Goal: Task Accomplishment & Management: Use online tool/utility

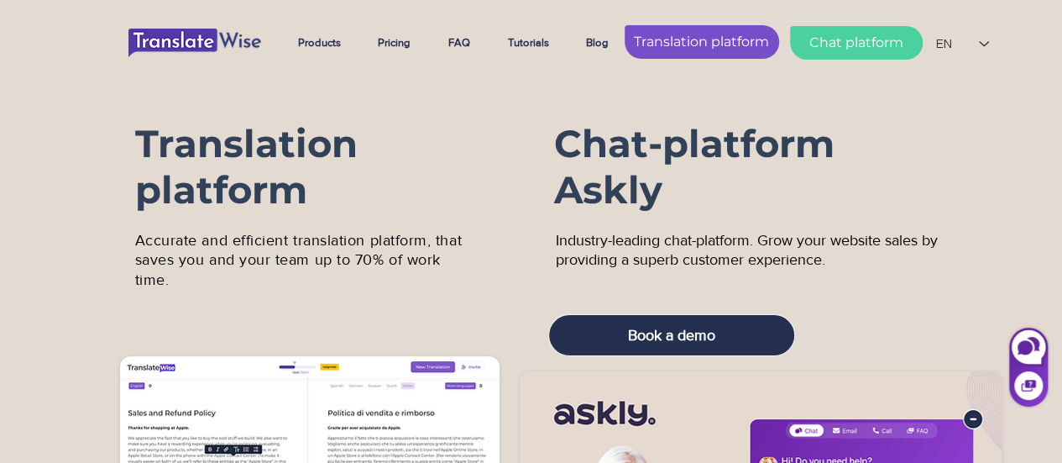
click at [671, 35] on span "Translation platform" at bounding box center [701, 42] width 135 height 18
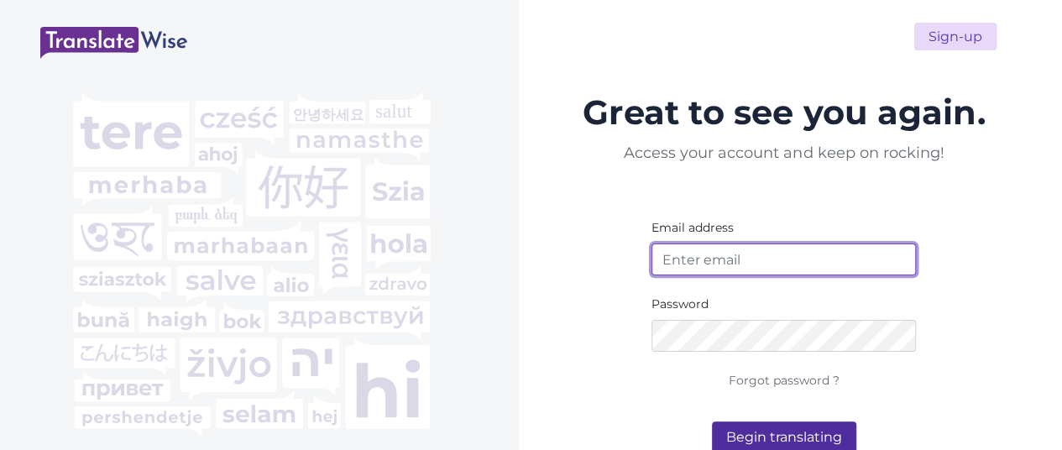
type input "[EMAIL_ADDRESS][DOMAIN_NAME]"
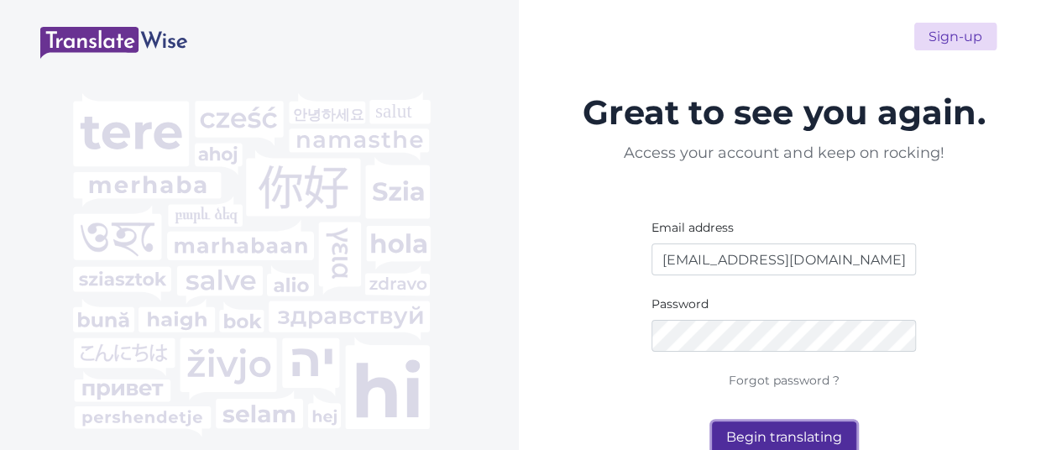
click at [784, 436] on button "Begin translating" at bounding box center [784, 438] width 144 height 32
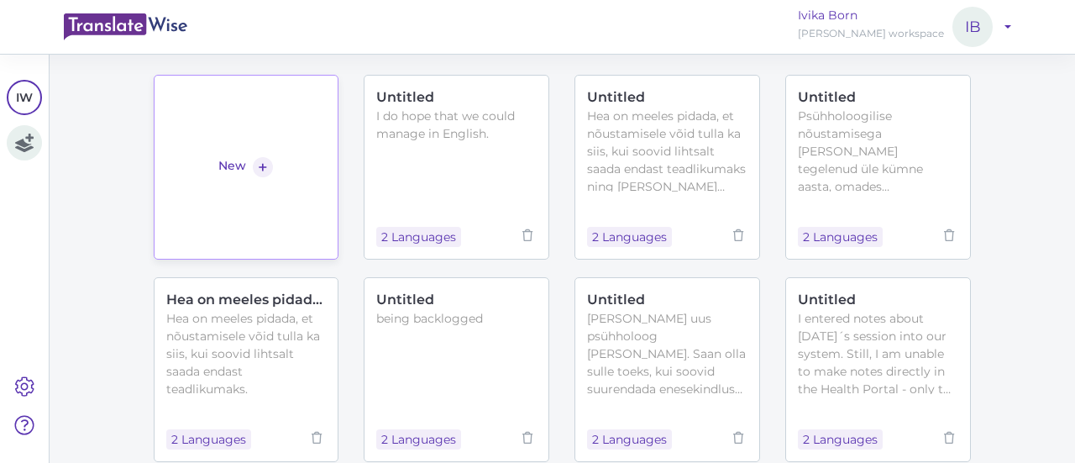
click at [250, 125] on link "New +" at bounding box center [247, 167] width 186 height 185
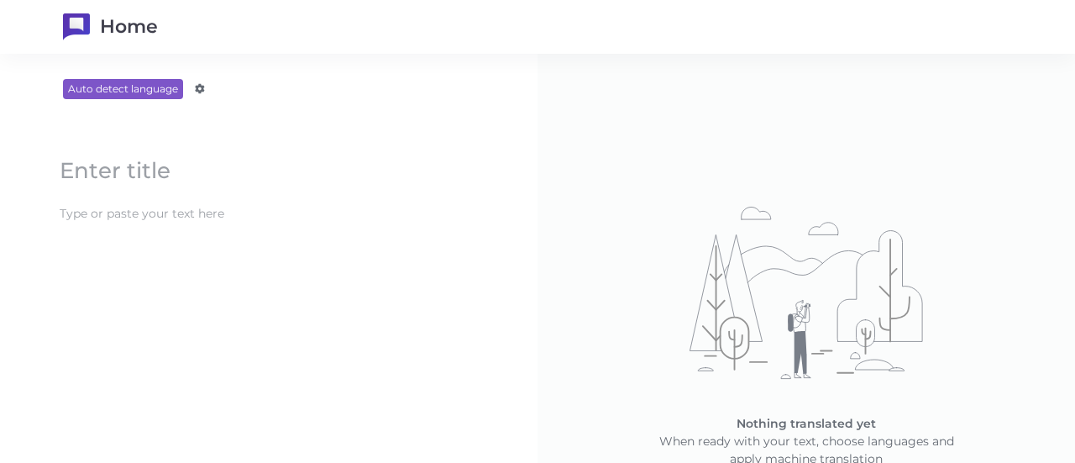
click at [218, 212] on content at bounding box center [268, 214] width 435 height 28
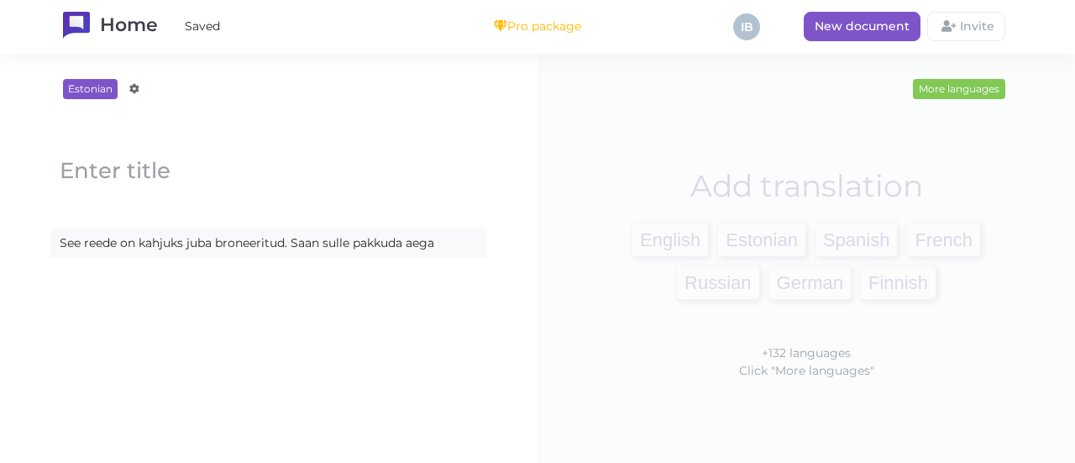
click at [292, 242] on content "See reede on kahjuks juba broneeritud. Saan sulle pakkuda aega" at bounding box center [268, 243] width 435 height 28
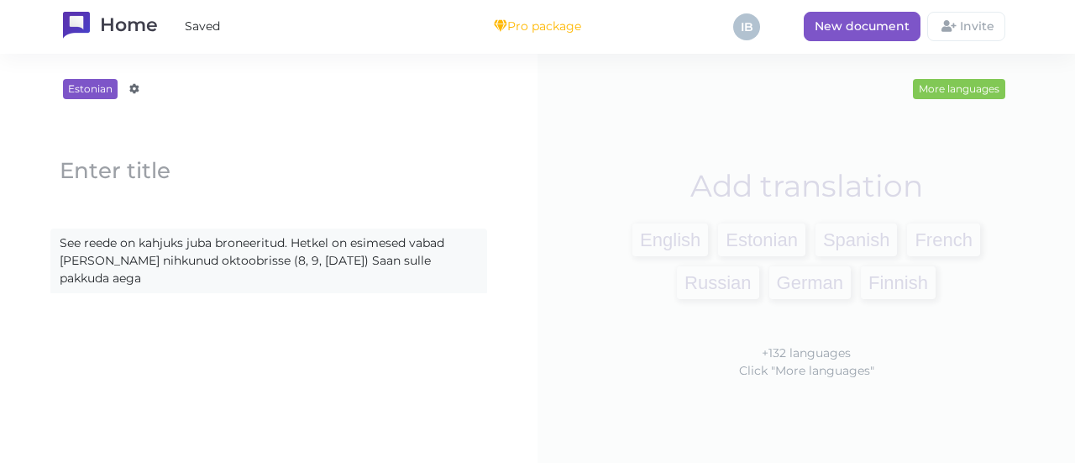
click at [119, 273] on content "See reede on kahjuks juba broneeritud. Hetkel on esimesed vabad ajad juba nihku…" at bounding box center [268, 260] width 435 height 63
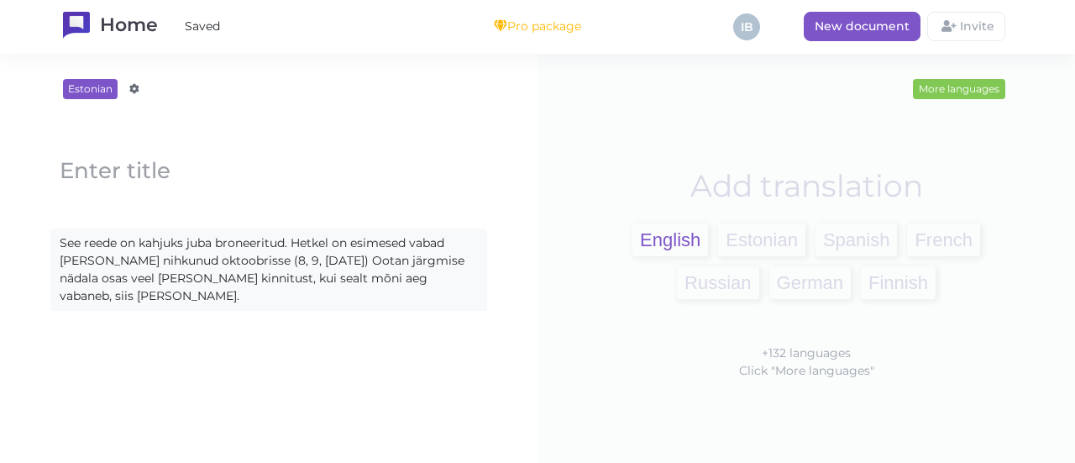
click at [656, 233] on span "English" at bounding box center [670, 239] width 76 height 33
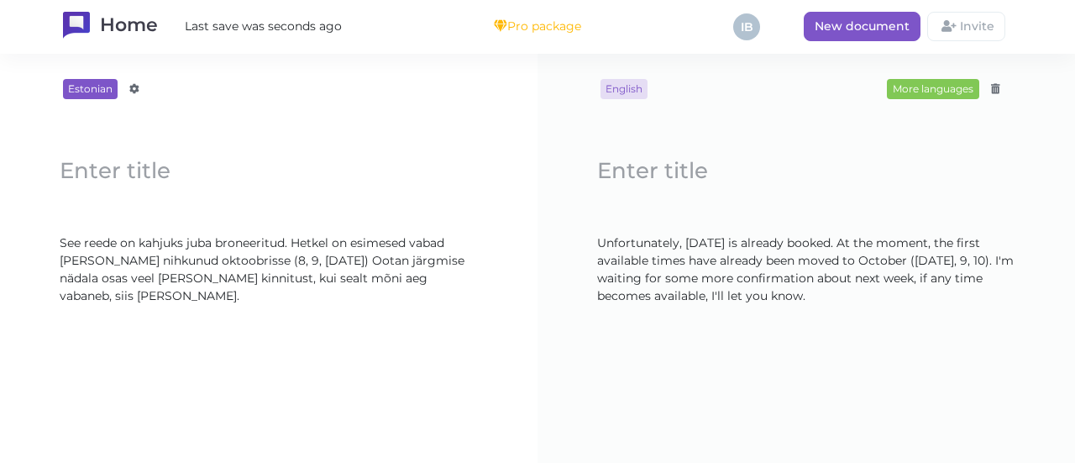
click at [102, 276] on content "See reede on kahjuks juba broneeritud. Hetkel on esimesed vabad ajad juba nihku…" at bounding box center [268, 269] width 435 height 81
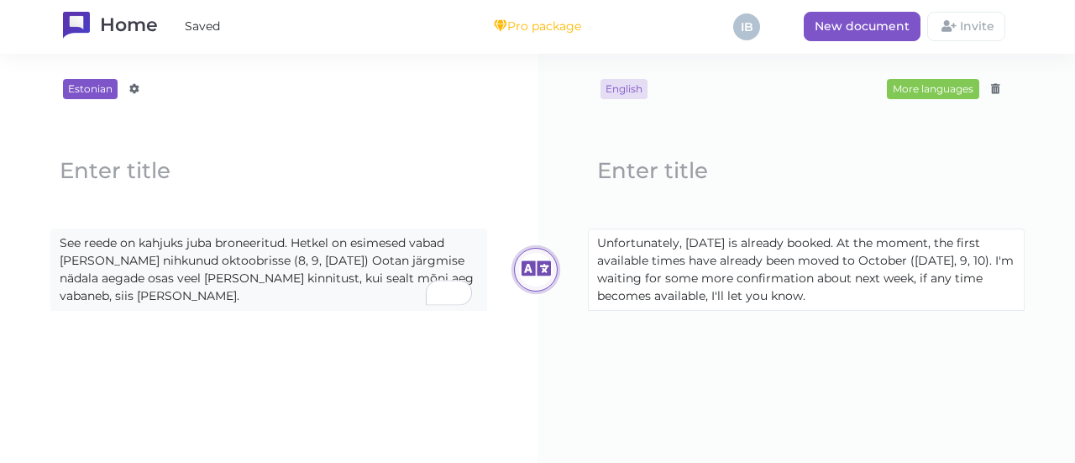
click at [529, 265] on icon at bounding box center [536, 270] width 34 height 34
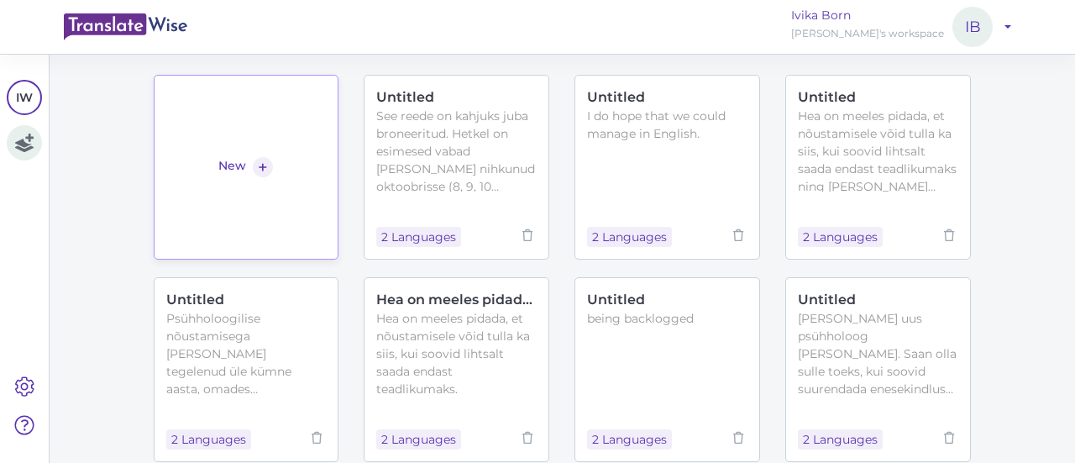
click at [259, 144] on link "New +" at bounding box center [247, 167] width 186 height 185
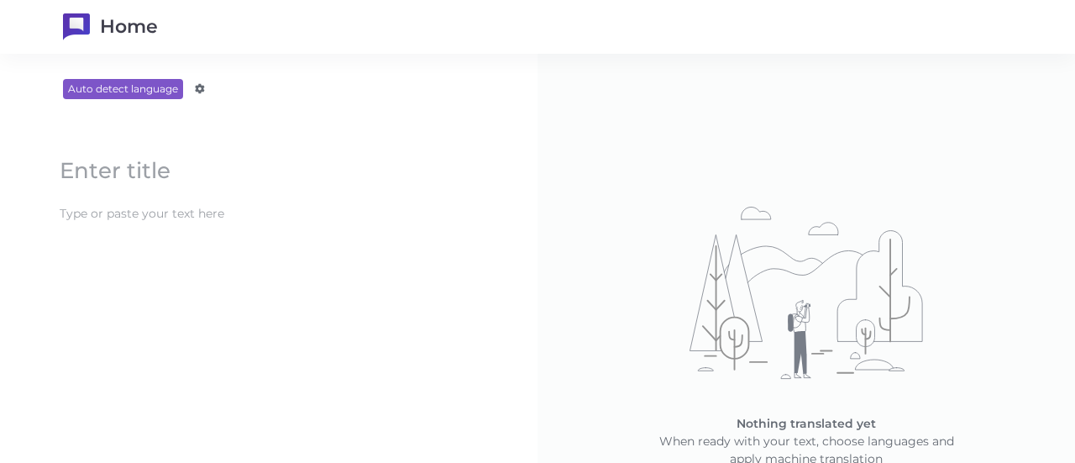
click at [272, 222] on content at bounding box center [268, 214] width 435 height 28
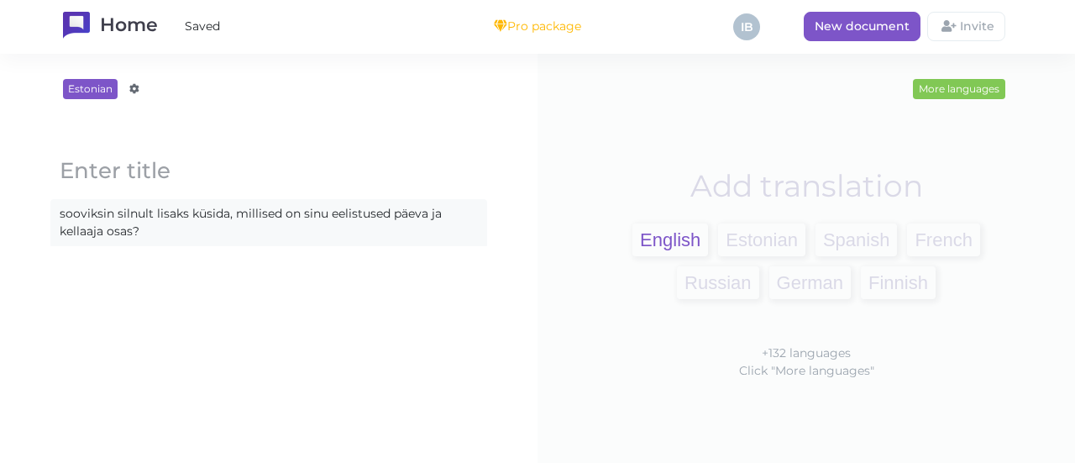
click at [648, 230] on span "English" at bounding box center [670, 239] width 76 height 33
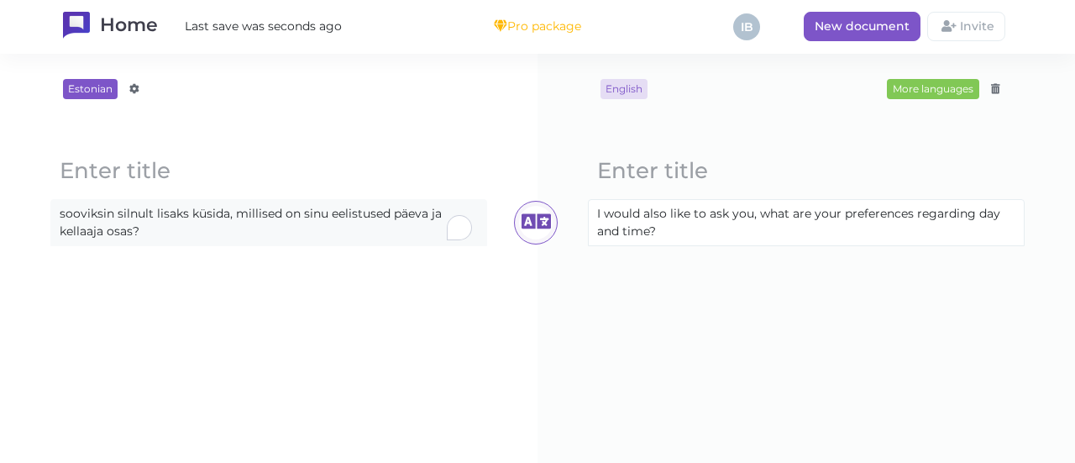
click at [151, 215] on content "sooviksin silnult lisaks küsida, millised on sinu eelistused päeva ja kellaaja …" at bounding box center [268, 222] width 435 height 45
click at [531, 212] on icon at bounding box center [536, 223] width 34 height 34
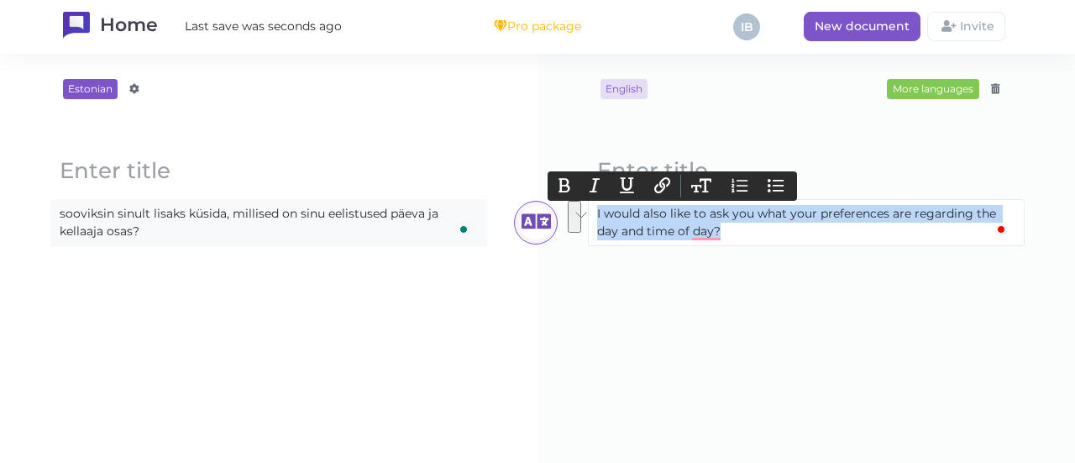
drag, startPoint x: 719, startPoint y: 231, endPoint x: 583, endPoint y: 212, distance: 137.3
click at [589, 212] on content "I would also like to ask you what your preferences are regarding the day and ti…" at bounding box center [806, 222] width 435 height 45
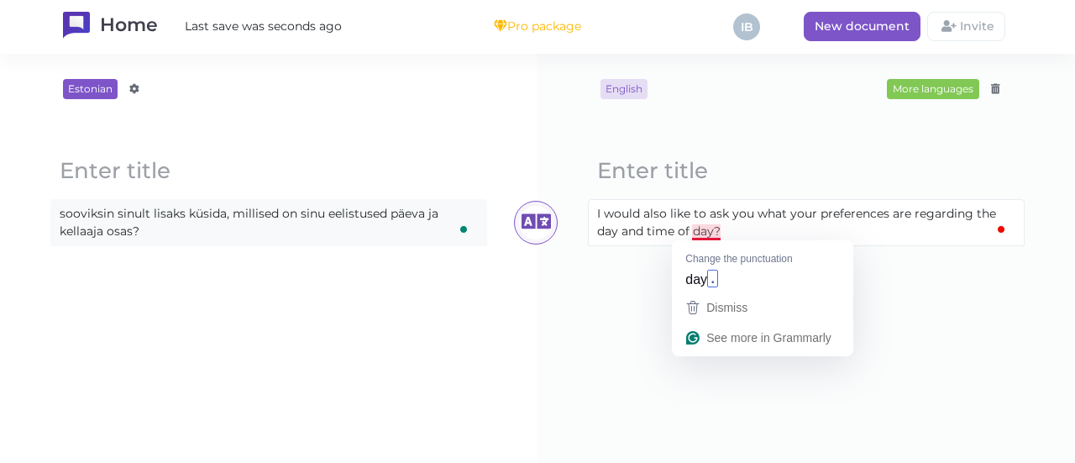
click at [708, 237] on content "I would also like to ask you what your preferences are regarding the day and ti…" at bounding box center [806, 222] width 435 height 45
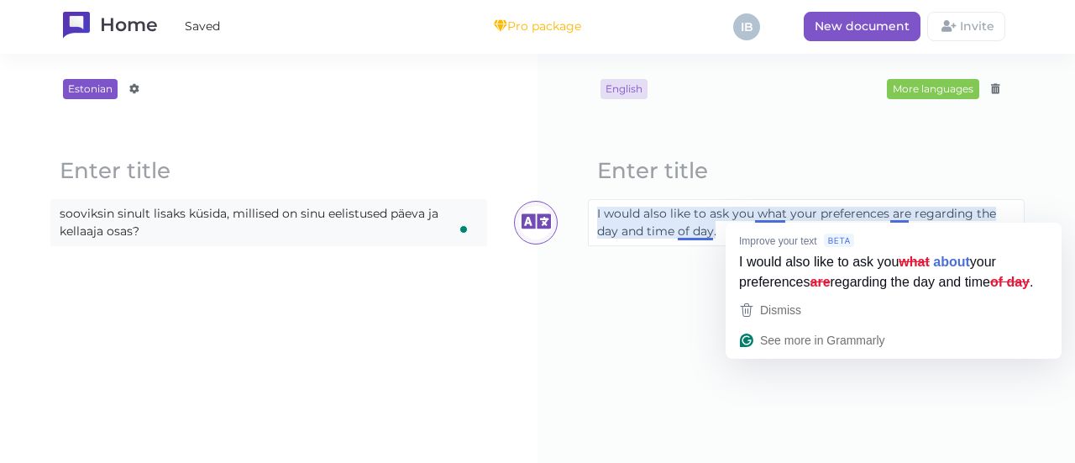
click at [768, 214] on content "I would also like to ask you what your preferences are regarding the day and ti…" at bounding box center [806, 222] width 435 height 45
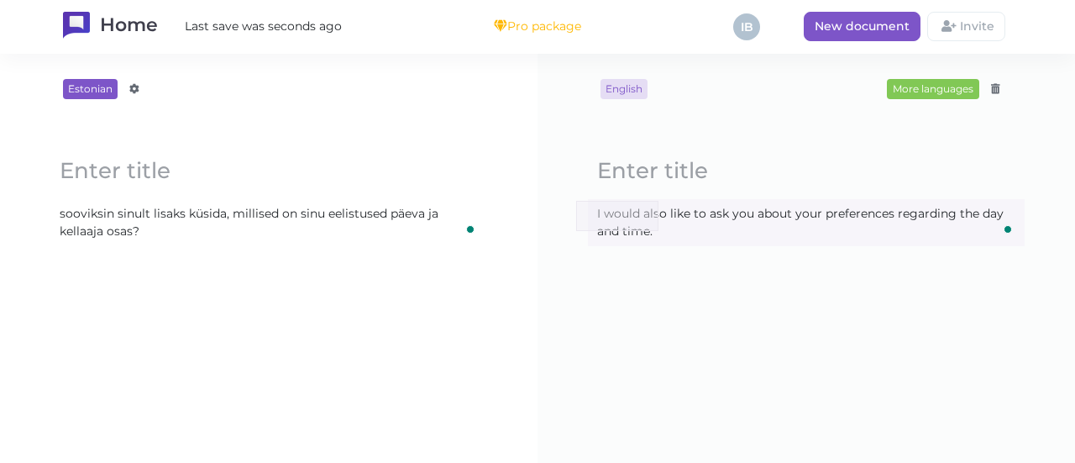
drag, startPoint x: 658, startPoint y: 231, endPoint x: 577, endPoint y: 201, distance: 86.9
click at [577, 201] on block-editor "Loading... I would also like to ask you about your preferences regarding the da…" at bounding box center [806, 194] width 470 height 146
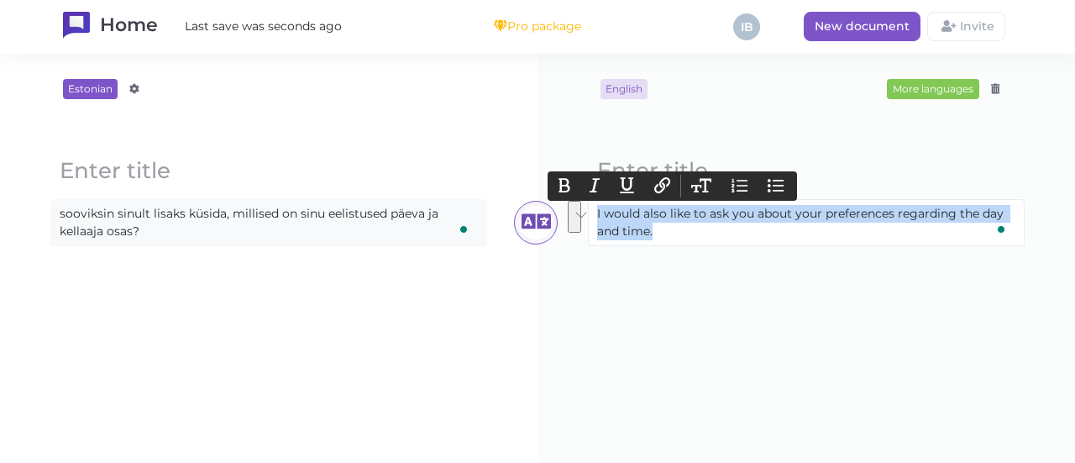
drag, startPoint x: 651, startPoint y: 236, endPoint x: 588, endPoint y: 211, distance: 67.8
click at [589, 211] on content "I would also like to ask you about your preferences regarding the day and time." at bounding box center [806, 222] width 435 height 45
copy content "I would also like to ask you about your preferences regarding the day and time."
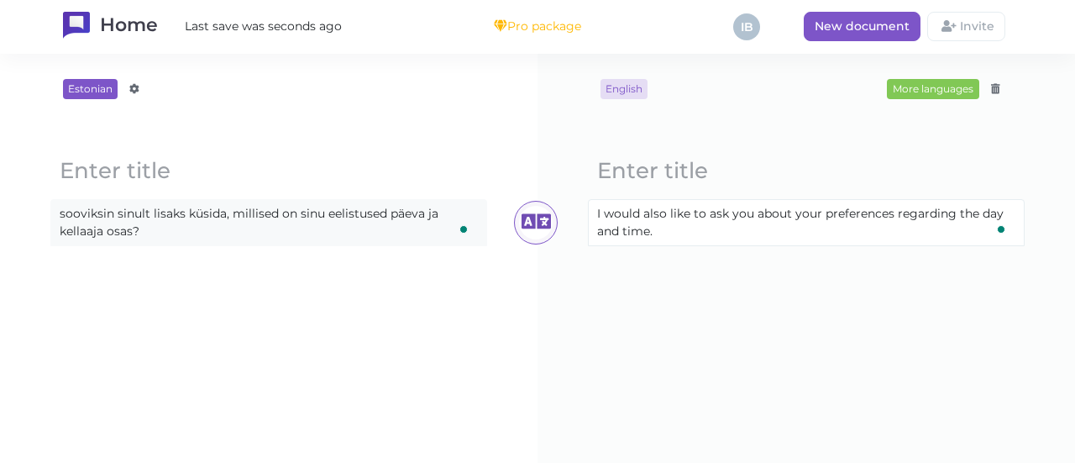
click at [200, 223] on content "sooviksin sinult lisaks küsida, millised on sinu eelistused päeva ja kellaaja o…" at bounding box center [268, 222] width 435 height 45
click at [533, 224] on icon at bounding box center [536, 223] width 34 height 34
click at [381, 230] on content "sooviksin sinult lisaks küsida, millised on sinu eelistused päeva ja kellaaja o…" at bounding box center [268, 222] width 435 height 45
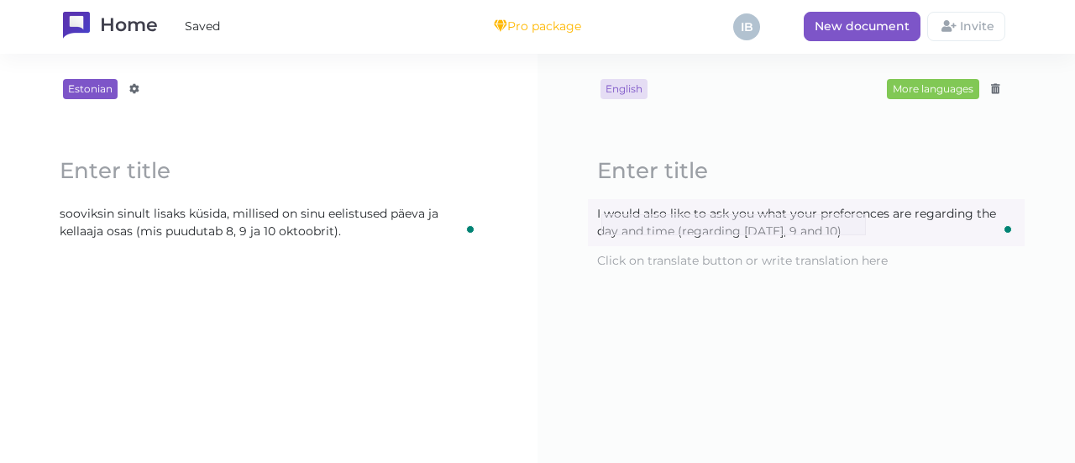
drag, startPoint x: 866, startPoint y: 235, endPoint x: 598, endPoint y: 212, distance: 268.9
click at [598, 212] on content "I would also like to ask you what your preferences are regarding the day and ti…" at bounding box center [806, 222] width 435 height 45
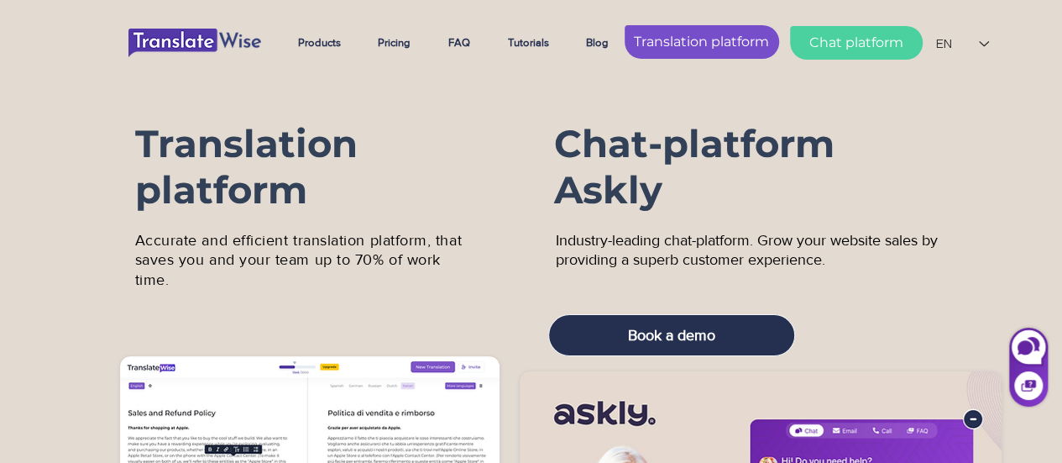
click at [681, 47] on span "Translation platform" at bounding box center [701, 42] width 135 height 18
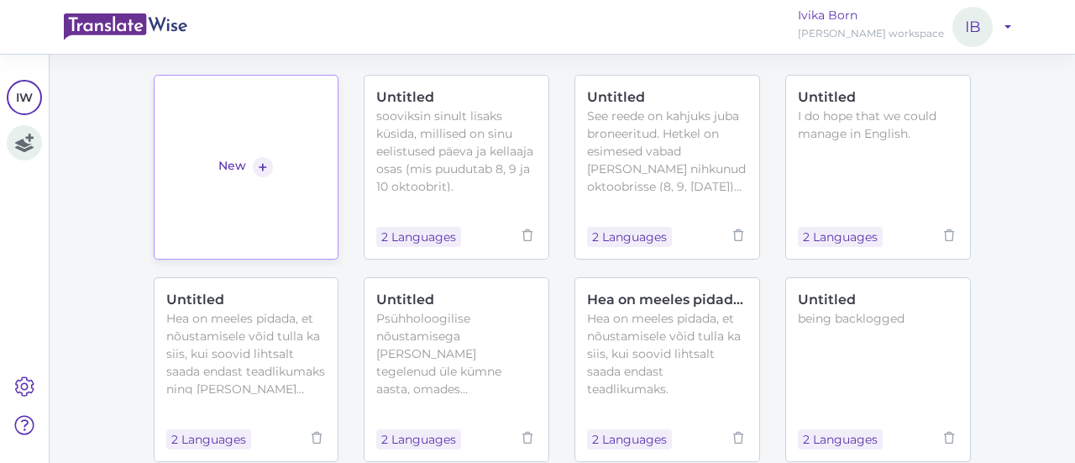
click at [260, 186] on link "New +" at bounding box center [247, 167] width 186 height 185
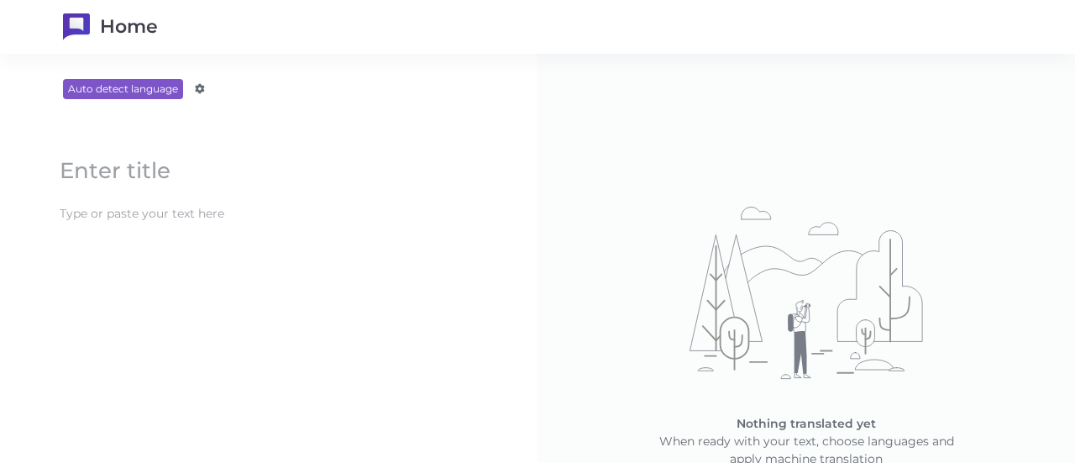
click at [224, 210] on content at bounding box center [268, 214] width 435 height 28
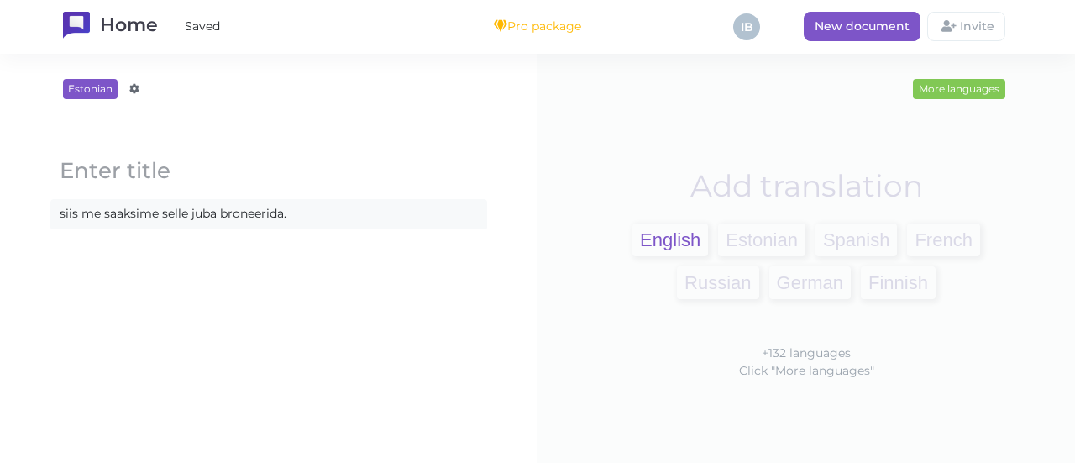
click at [658, 232] on span "English" at bounding box center [670, 239] width 76 height 33
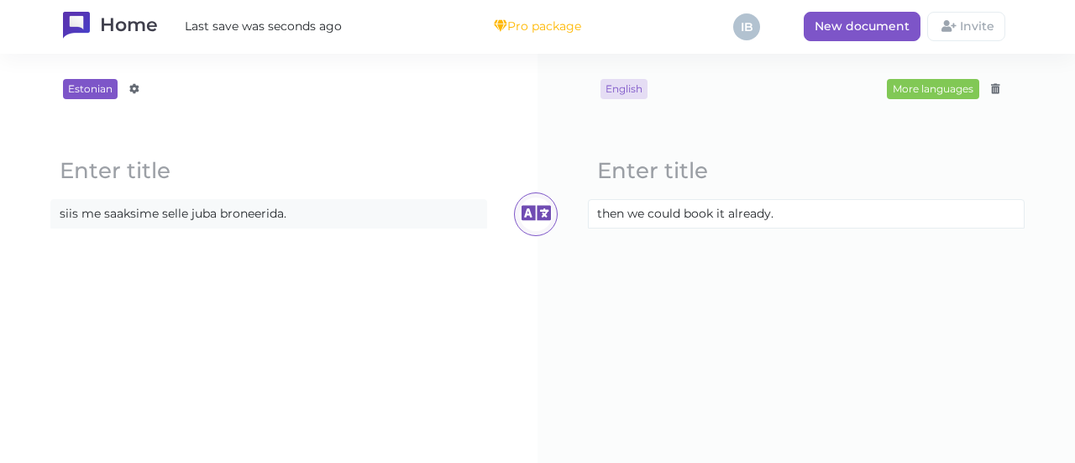
click at [328, 217] on content "siis me saaksime selle juba broneerida." at bounding box center [268, 214] width 435 height 28
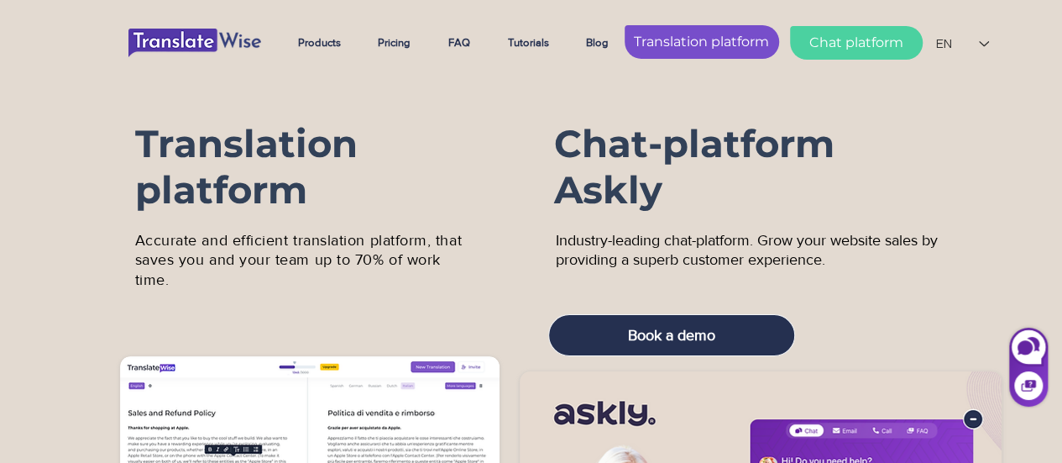
click at [707, 39] on span "Translation platform" at bounding box center [701, 42] width 135 height 18
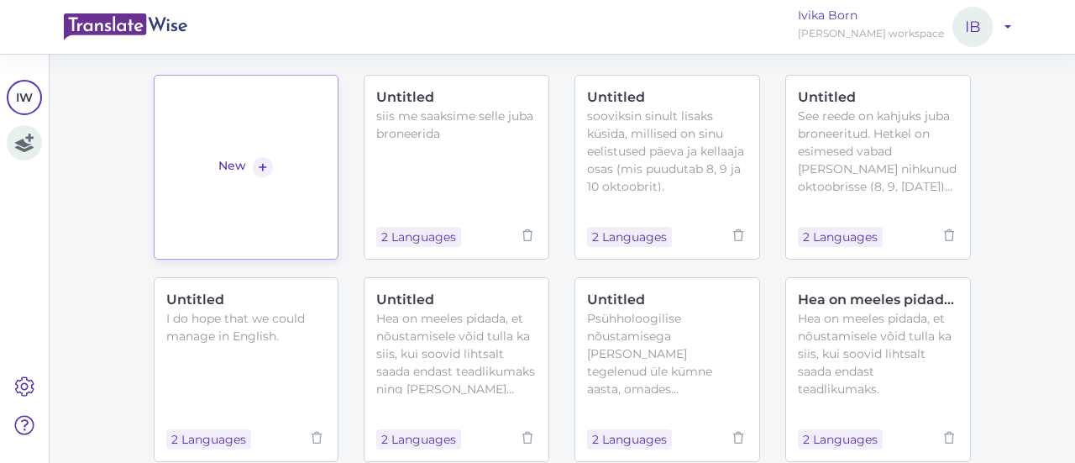
click at [255, 112] on link "New +" at bounding box center [247, 167] width 186 height 185
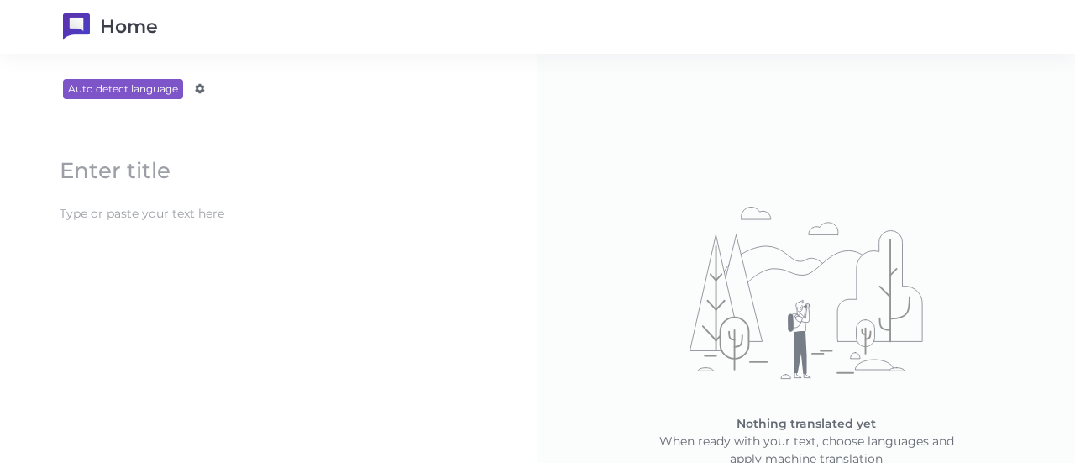
click at [236, 218] on content at bounding box center [268, 214] width 435 height 28
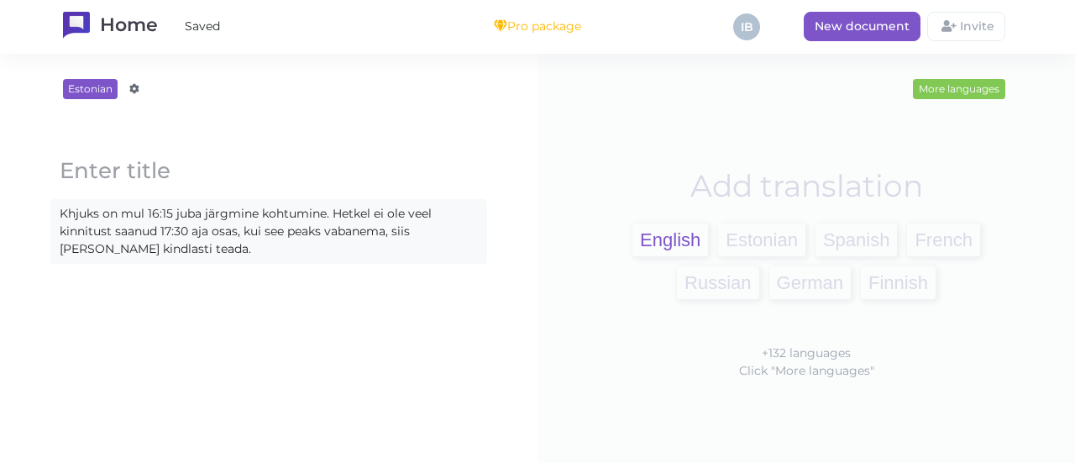
click at [657, 228] on span "English" at bounding box center [670, 239] width 76 height 33
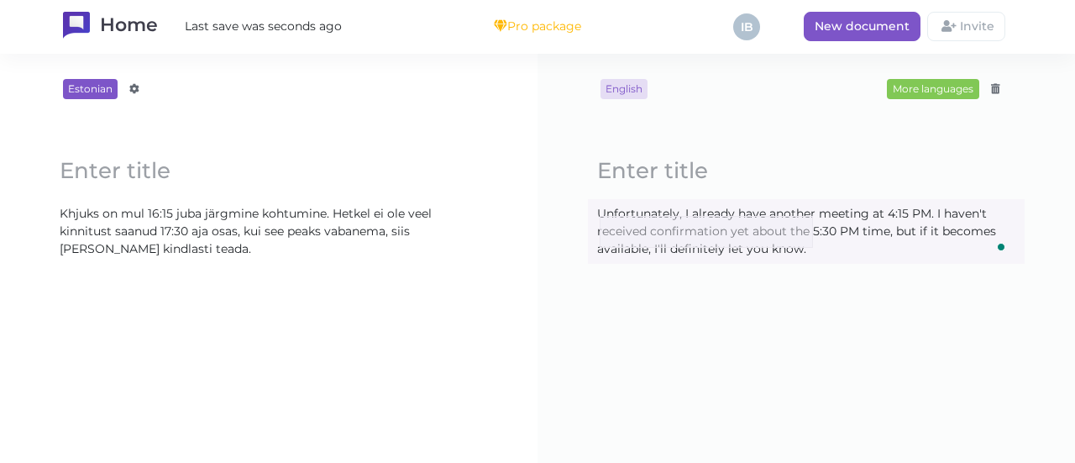
drag, startPoint x: 813, startPoint y: 248, endPoint x: 600, endPoint y: 216, distance: 215.7
click at [600, 216] on content "Unfortunately, I already have another meeting at 4:15 PM. I haven't received co…" at bounding box center [806, 231] width 435 height 63
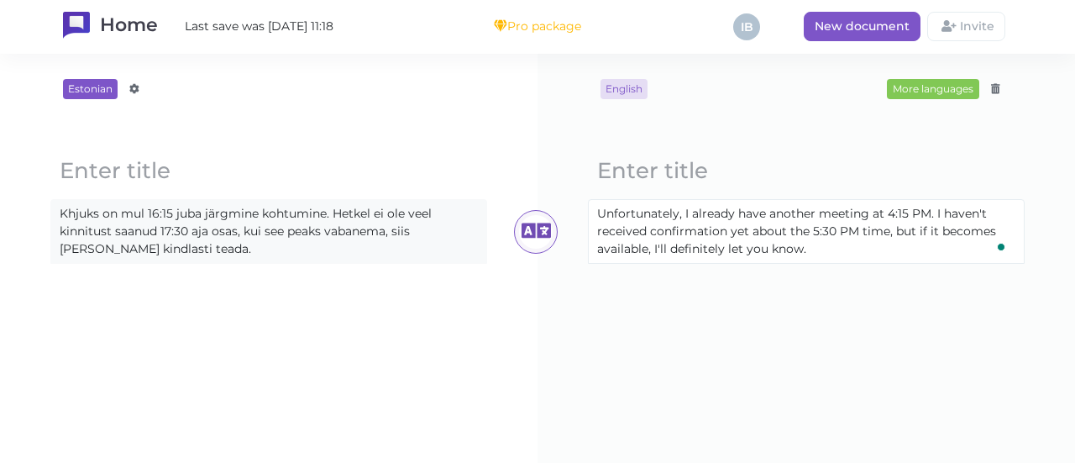
click at [204, 250] on content "Khjuks on mul 16:15 juba järgmine kohtumine. Hetkel ei ole veel kinnitust saanu…" at bounding box center [268, 231] width 435 height 63
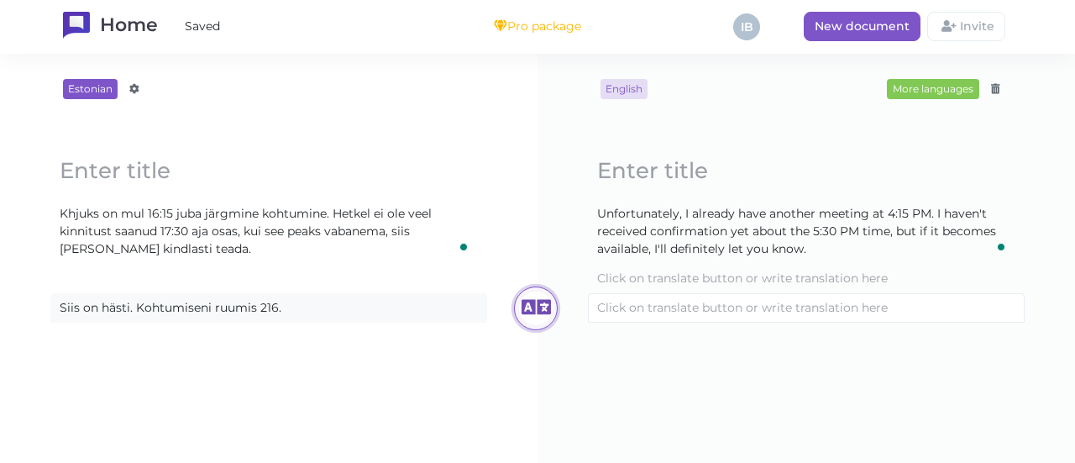
click at [522, 312] on icon at bounding box center [536, 308] width 34 height 34
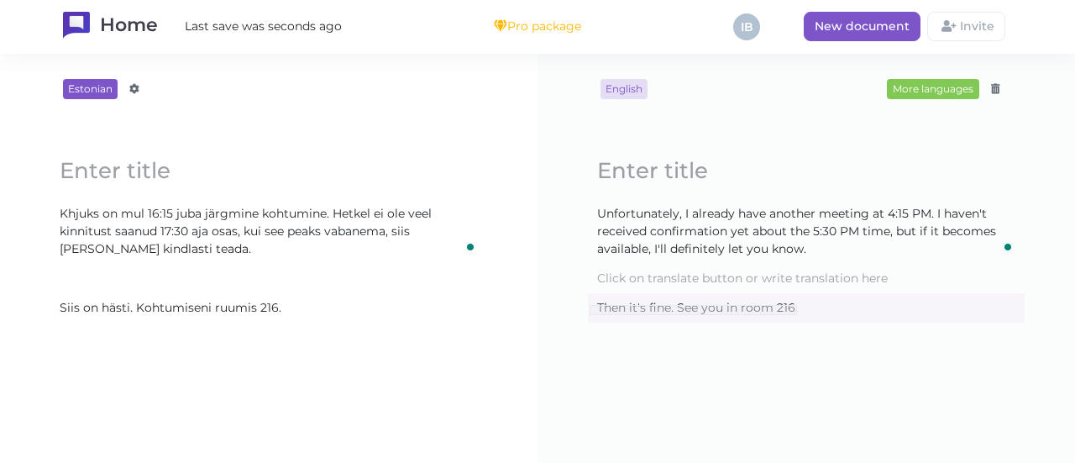
drag, startPoint x: 797, startPoint y: 305, endPoint x: 590, endPoint y: 313, distance: 207.6
click at [590, 313] on content "Then it's fine. See you in room 216." at bounding box center [806, 308] width 435 height 28
click at [131, 307] on content "Siis on hästi. Kohtumiseni ruumis 216." at bounding box center [268, 308] width 435 height 28
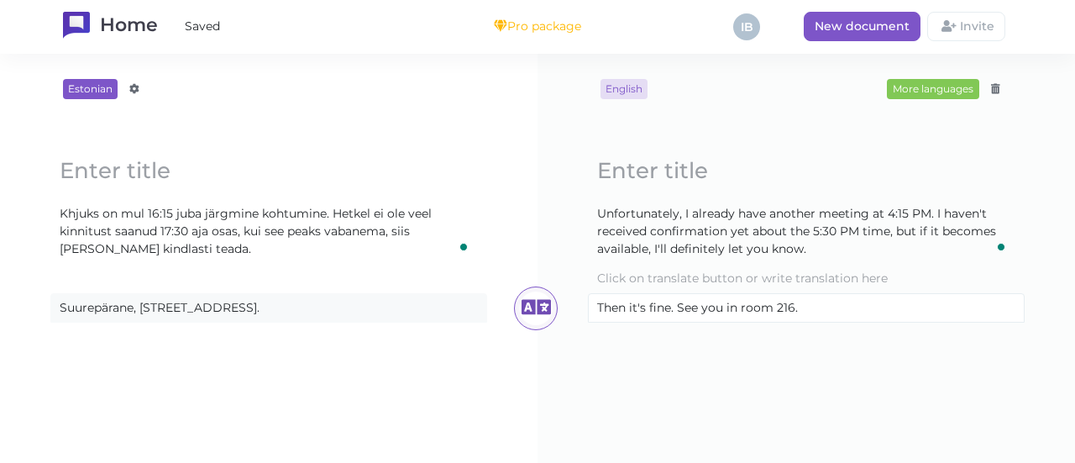
click at [147, 303] on content "Suurepärane, [STREET_ADDRESS]." at bounding box center [268, 308] width 435 height 28
click at [527, 305] on icon at bounding box center [536, 308] width 34 height 34
click at [140, 307] on content "Suurepärane, kohtumiseni ruumis 216." at bounding box center [268, 308] width 435 height 28
click at [544, 313] on div "Loading..." at bounding box center [536, 308] width 44 height 44
click at [763, 350] on div "English More languages Afrikaans Amharic Albanian Arabic Armenian Azerbaijani B…" at bounding box center [806, 258] width 470 height 359
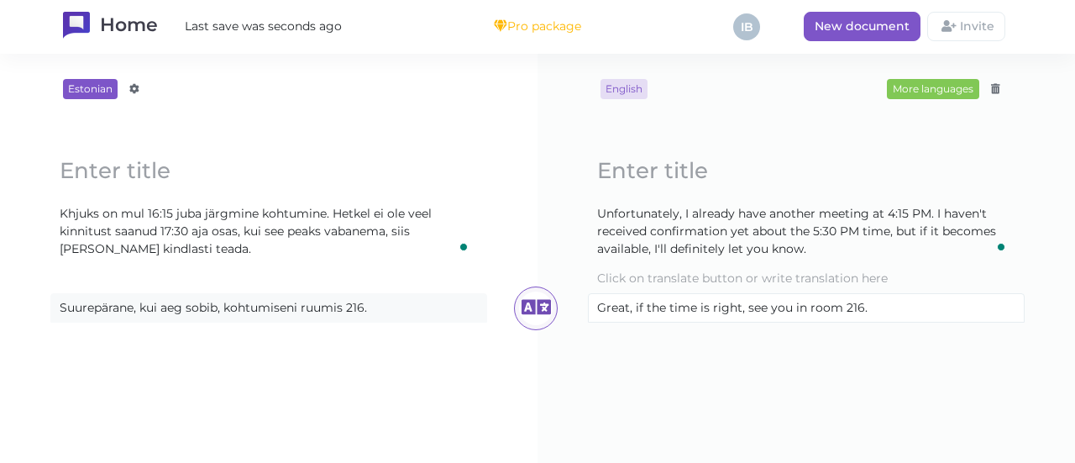
click at [280, 322] on block-editor "Loading... Khjuks on mul 16:15 juba järgmine kohtumine. Hetkel ei ole veel kinn…" at bounding box center [269, 232] width 470 height 223
